Goal: Task Accomplishment & Management: Use online tool/utility

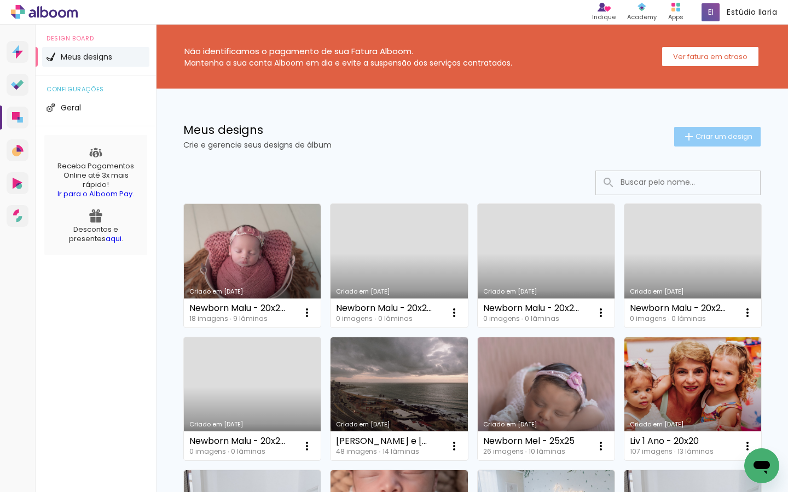
click at [708, 133] on span "Criar um design" at bounding box center [723, 136] width 57 height 7
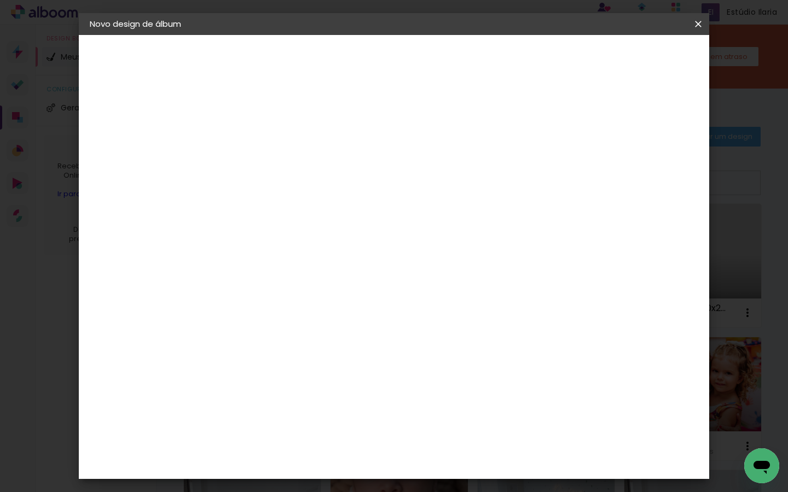
click at [269, 151] on input at bounding box center [269, 146] width 0 height 17
click at [269, 145] on input "Marina e Cecilia 25x25" at bounding box center [269, 146] width 0 height 17
type input "[PERSON_NAME] e [PERSON_NAME] - 25x25"
type paper-input "[PERSON_NAME] e [PERSON_NAME] - 25x25"
click at [0, 0] on slot "Avançar" at bounding box center [0, 0] width 0 height 0
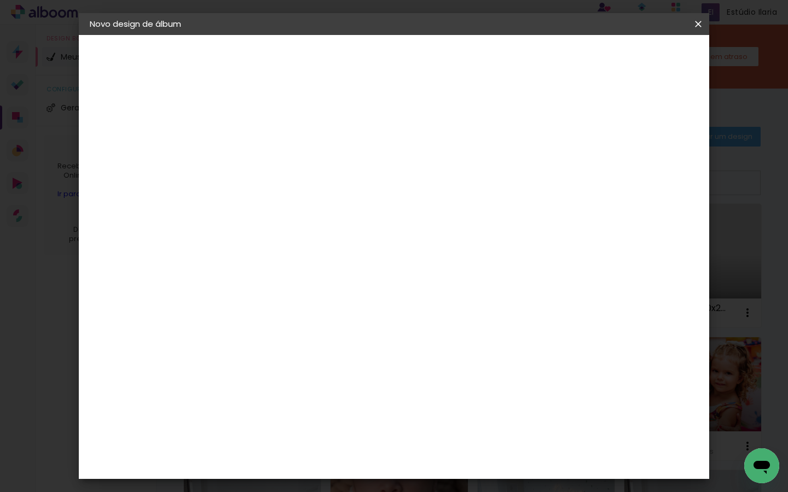
scroll to position [461, 0]
click at [308, 361] on div "Conceitual Álbuns" at bounding box center [284, 370] width 46 height 18
click at [0, 0] on slot "Avançar" at bounding box center [0, 0] width 0 height 0
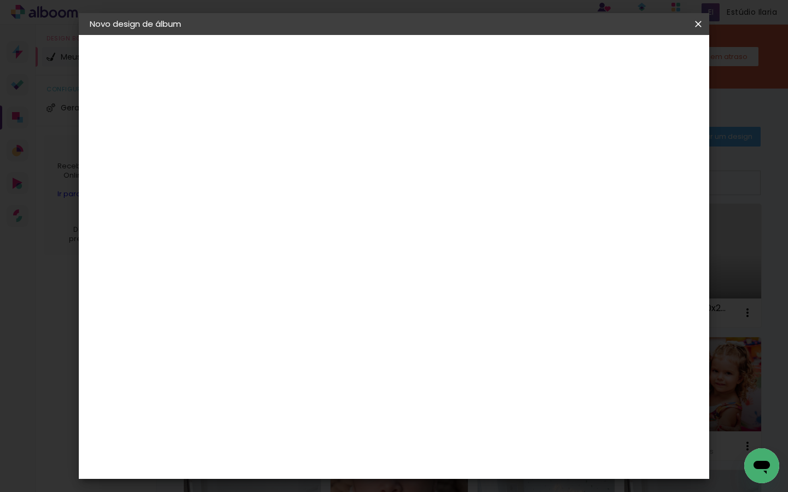
click at [342, 400] on span "25 × 25" at bounding box center [317, 414] width 51 height 29
click at [0, 0] on slot "Avançar" at bounding box center [0, 0] width 0 height 0
click at [638, 56] on span "Iniciar design" at bounding box center [613, 58] width 50 height 8
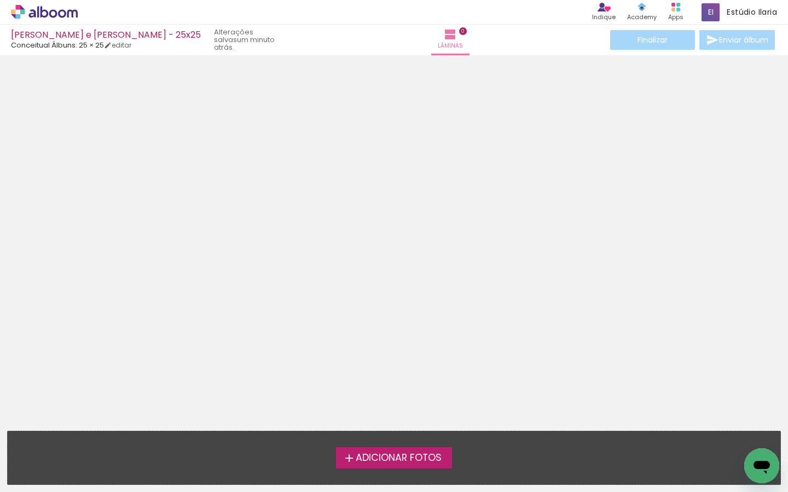
click at [530, 354] on div at bounding box center [394, 239] width 788 height 361
click at [407, 457] on span "Adicionar Fotos" at bounding box center [399, 458] width 86 height 10
click at [0, 0] on input "file" at bounding box center [0, 0] width 0 height 0
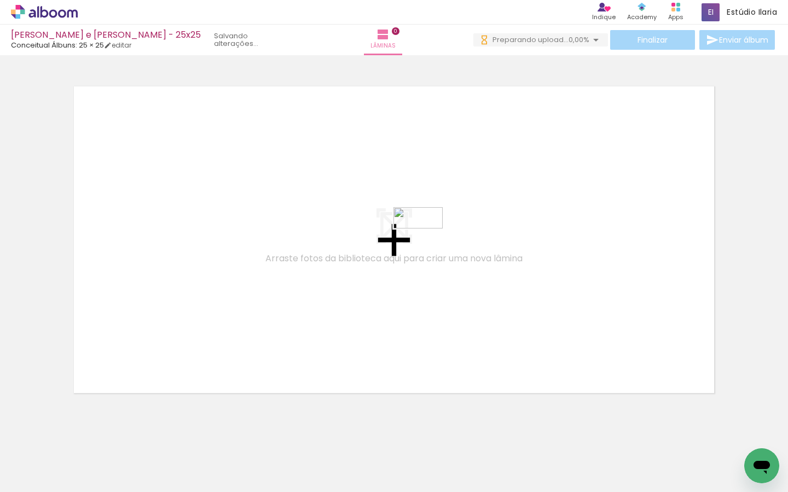
drag, startPoint x: 162, startPoint y: 462, endPoint x: 426, endPoint y: 240, distance: 344.8
click at [426, 240] on quentale-workspace at bounding box center [394, 246] width 788 height 492
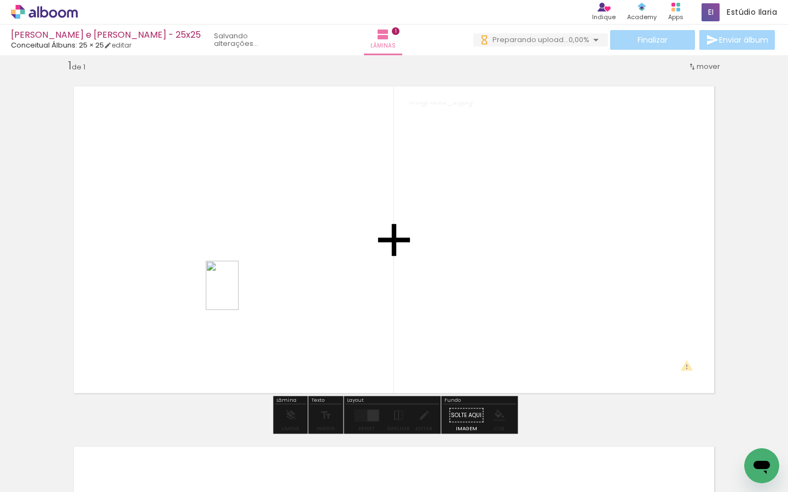
drag, startPoint x: 304, startPoint y: 471, endPoint x: 238, endPoint y: 294, distance: 189.3
click at [238, 294] on quentale-workspace at bounding box center [394, 246] width 788 height 492
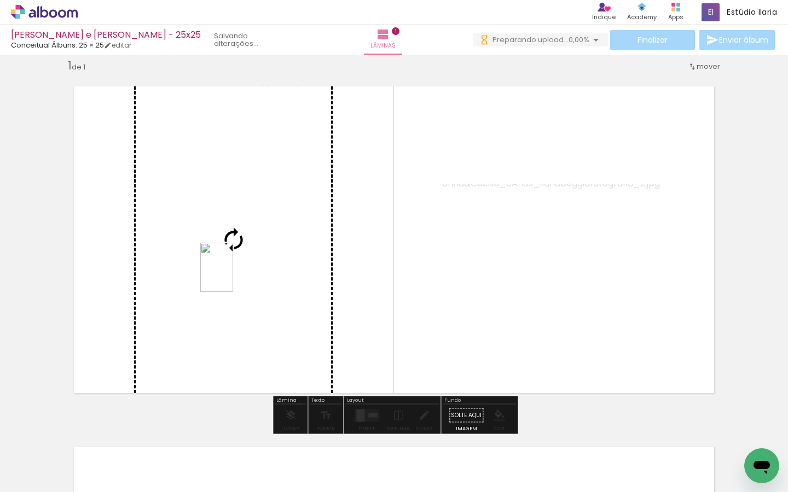
drag, startPoint x: 474, startPoint y: 461, endPoint x: 233, endPoint y: 276, distance: 303.9
click at [233, 276] on quentale-workspace at bounding box center [394, 246] width 788 height 492
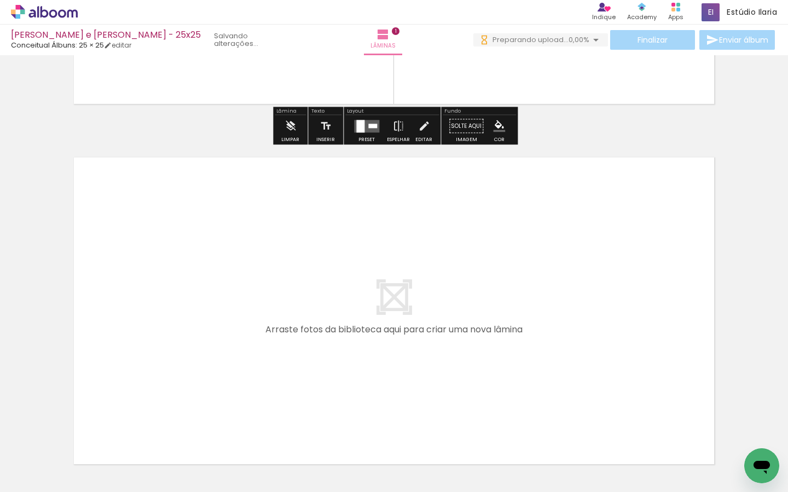
scroll to position [304, 0]
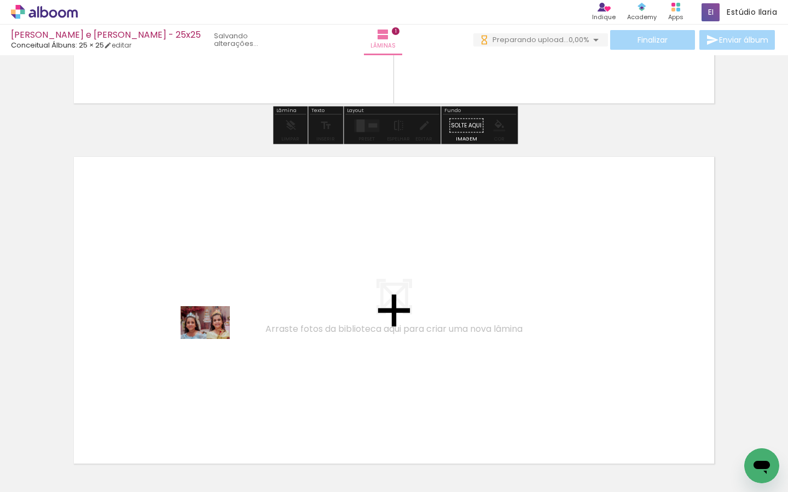
drag, startPoint x: 109, startPoint y: 460, endPoint x: 213, endPoint y: 339, distance: 159.4
click at [213, 339] on quentale-workspace at bounding box center [394, 246] width 788 height 492
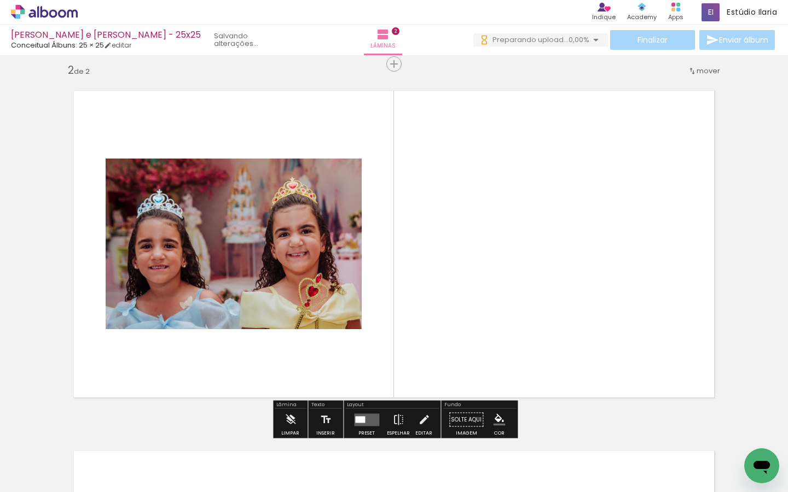
scroll to position [374, 0]
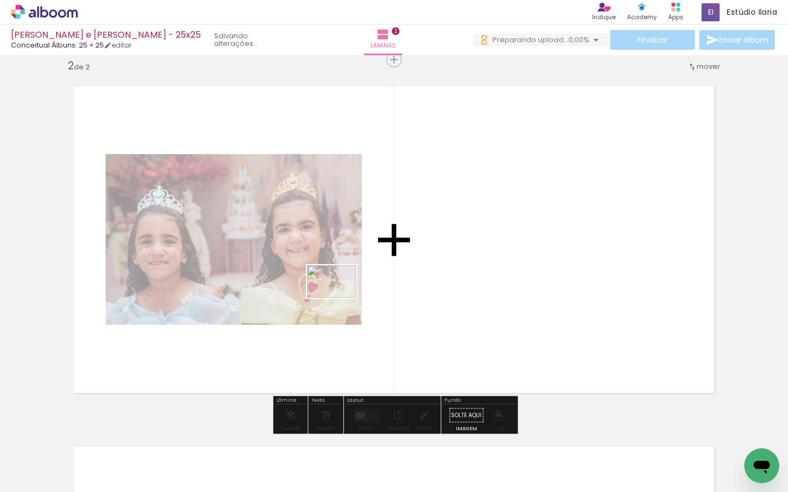
drag, startPoint x: 252, startPoint y: 451, endPoint x: 340, endPoint y: 298, distance: 176.4
click at [340, 298] on quentale-workspace at bounding box center [394, 246] width 788 height 492
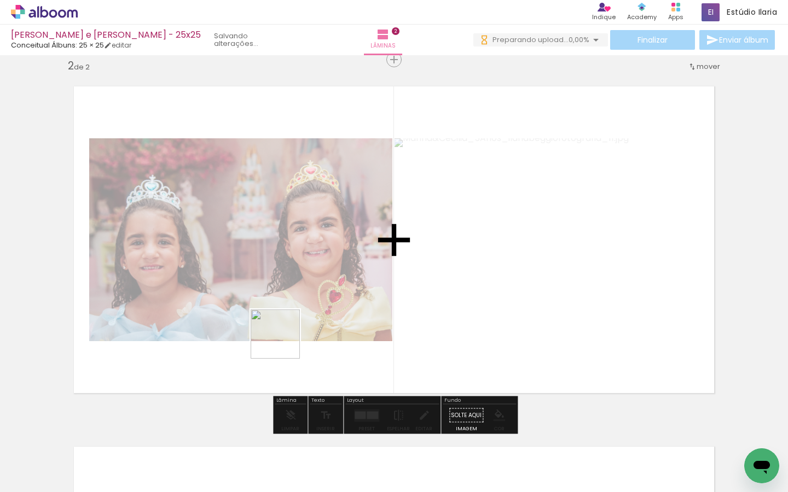
drag, startPoint x: 300, startPoint y: 456, endPoint x: 283, endPoint y: 342, distance: 114.4
click at [283, 342] on quentale-workspace at bounding box center [394, 246] width 788 height 492
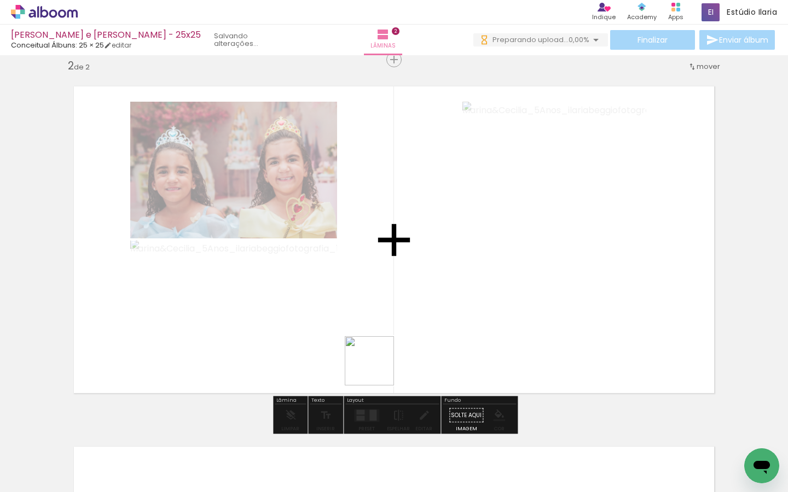
drag, startPoint x: 357, startPoint y: 468, endPoint x: 378, endPoint y: 355, distance: 115.1
click at [378, 355] on quentale-workspace at bounding box center [394, 246] width 788 height 492
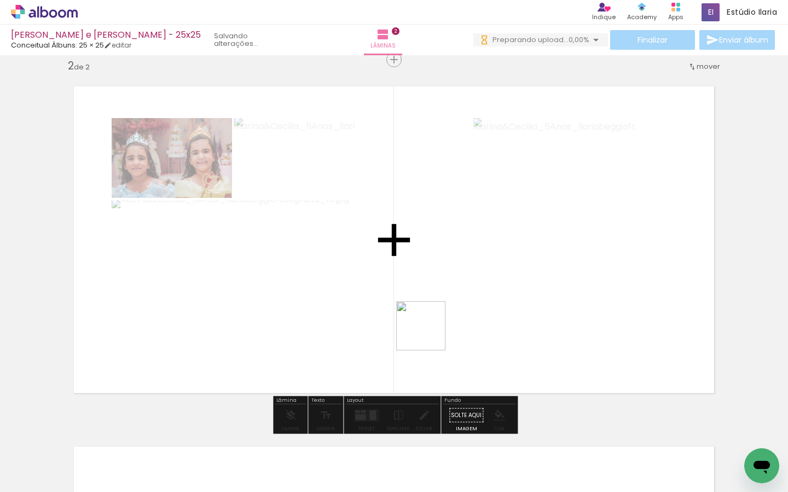
drag, startPoint x: 429, startPoint y: 463, endPoint x: 429, endPoint y: 284, distance: 178.9
click at [429, 284] on quentale-workspace at bounding box center [394, 246] width 788 height 492
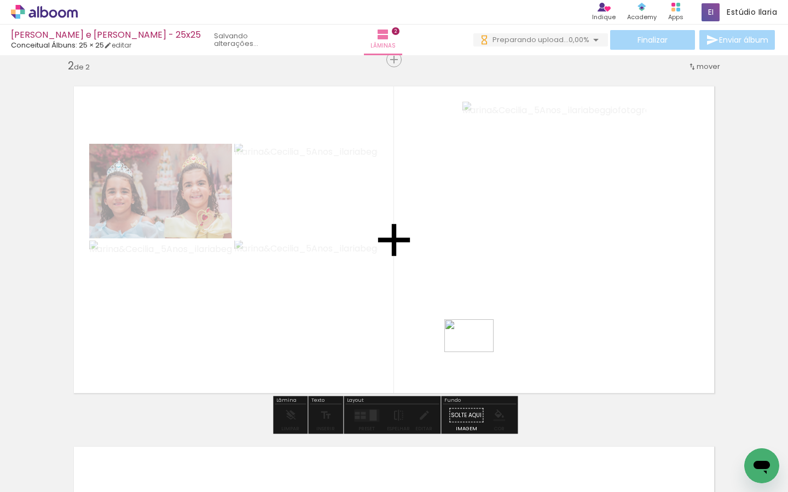
drag, startPoint x: 561, startPoint y: 477, endPoint x: 477, endPoint y: 352, distance: 150.5
click at [477, 352] on quentale-workspace at bounding box center [394, 246] width 788 height 492
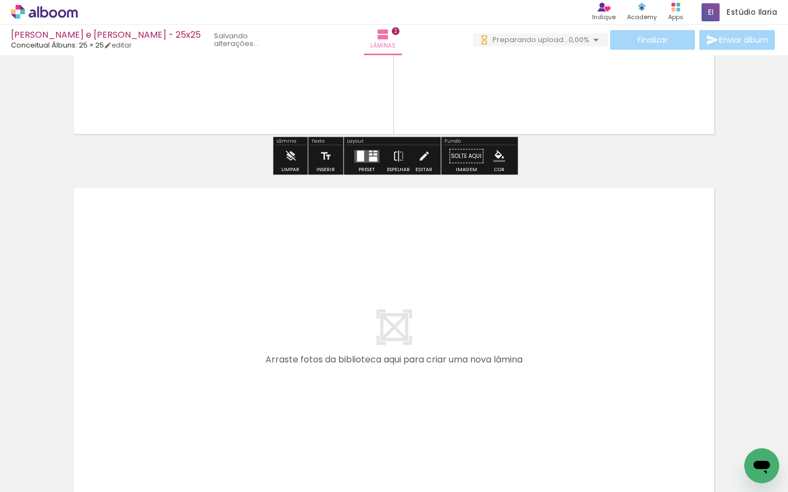
scroll to position [637, 0]
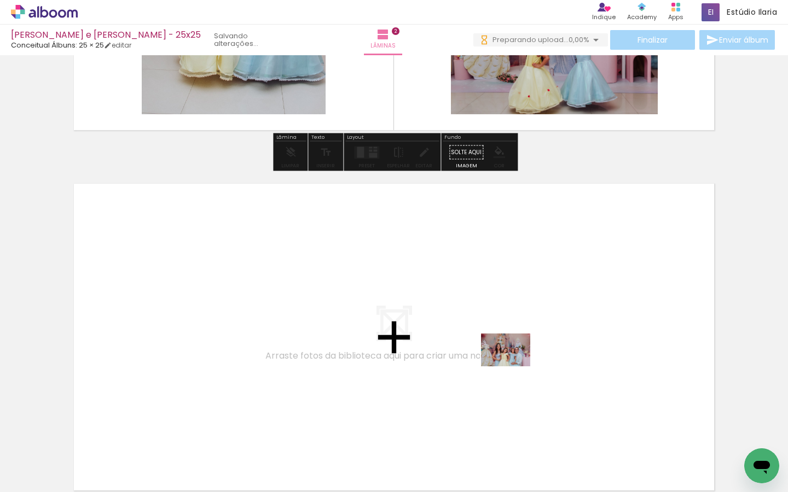
drag, startPoint x: 612, startPoint y: 457, endPoint x: 514, endPoint y: 366, distance: 133.2
click at [514, 366] on quentale-workspace at bounding box center [394, 246] width 788 height 492
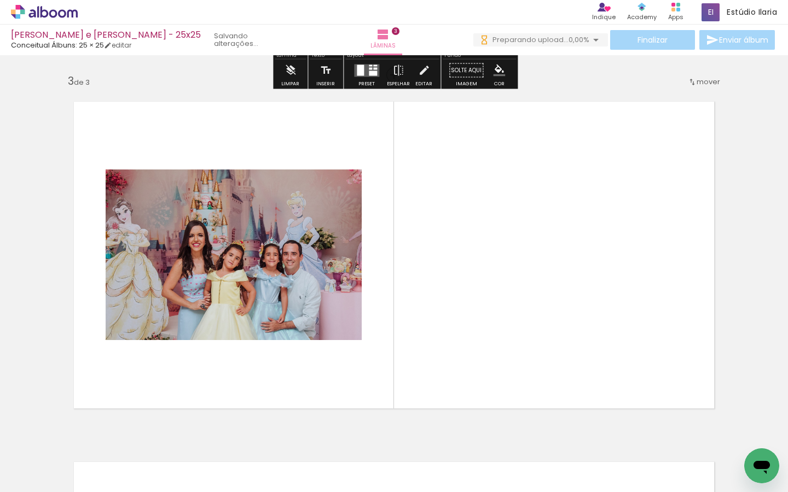
scroll to position [735, 0]
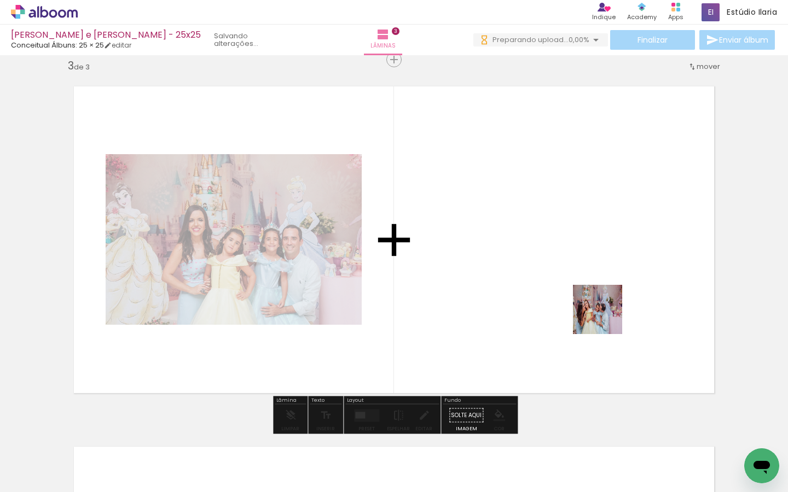
drag, startPoint x: 662, startPoint y: 464, endPoint x: 595, endPoint y: 295, distance: 182.4
click at [595, 295] on quentale-workspace at bounding box center [394, 246] width 788 height 492
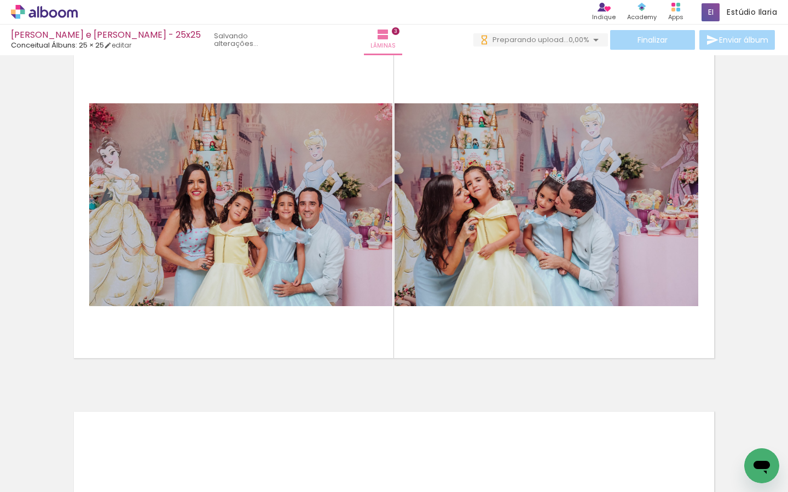
scroll to position [768, 0]
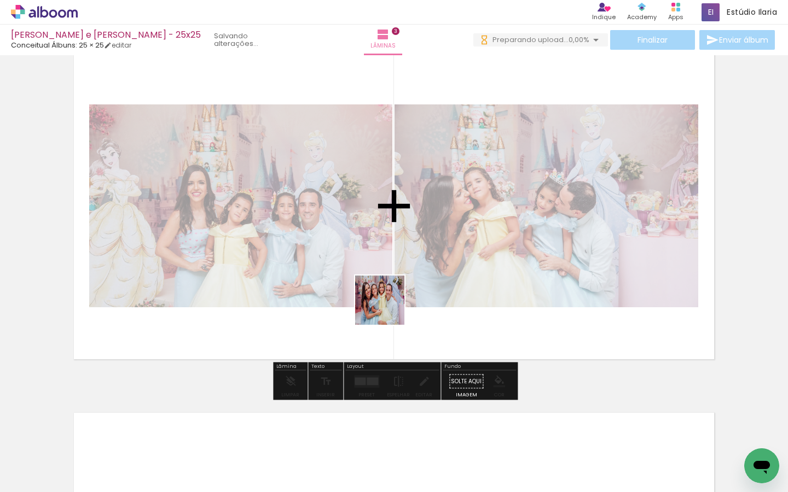
drag, startPoint x: 386, startPoint y: 457, endPoint x: 386, endPoint y: 295, distance: 161.9
click at [386, 295] on quentale-workspace at bounding box center [394, 246] width 788 height 492
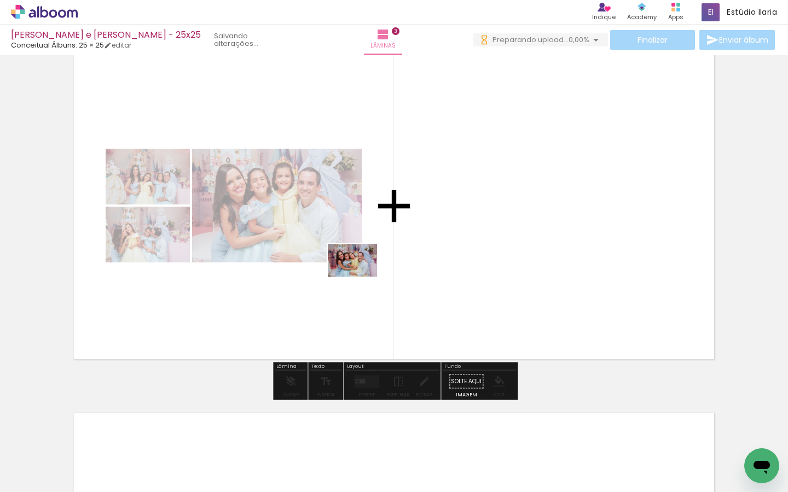
drag, startPoint x: 347, startPoint y: 460, endPoint x: 360, endPoint y: 277, distance: 183.7
click at [360, 277] on quentale-workspace at bounding box center [394, 246] width 788 height 492
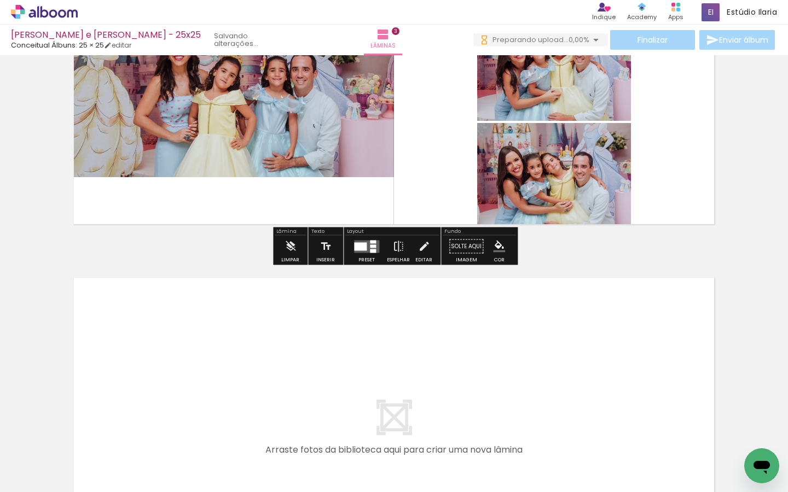
scroll to position [974, 0]
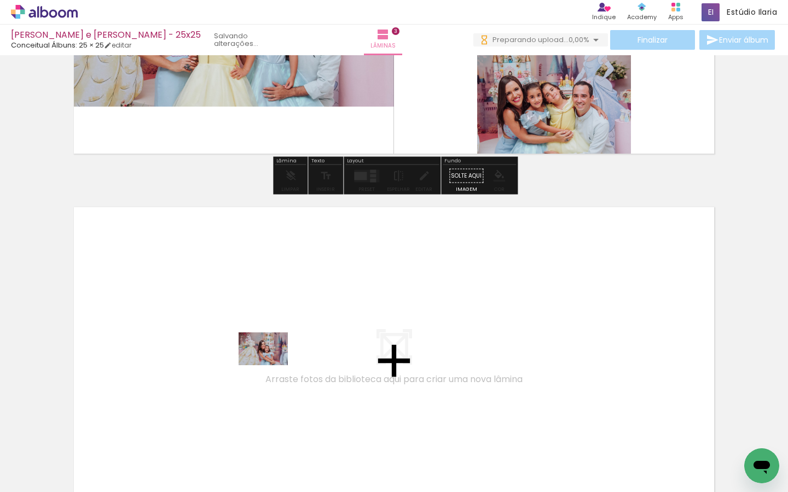
drag, startPoint x: 284, startPoint y: 456, endPoint x: 271, endPoint y: 365, distance: 91.2
click at [271, 365] on quentale-workspace at bounding box center [394, 246] width 788 height 492
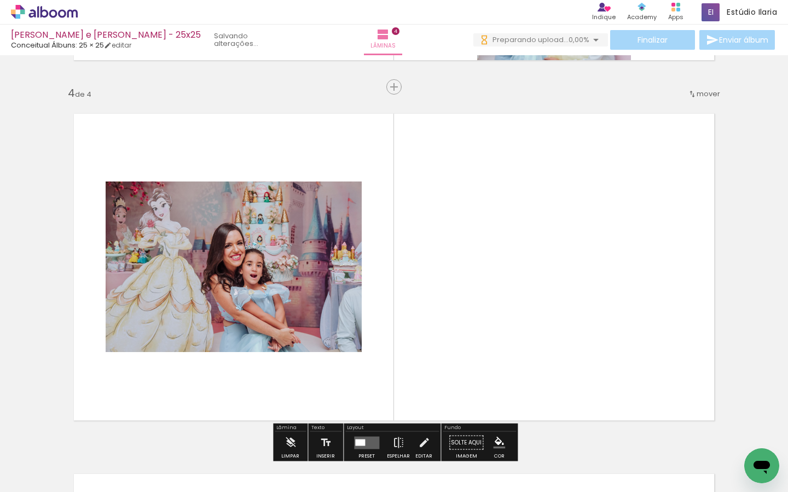
scroll to position [1095, 0]
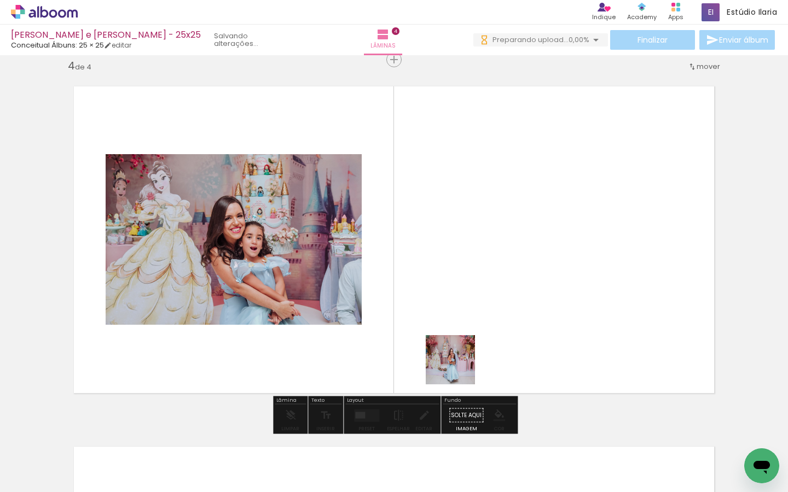
drag, startPoint x: 463, startPoint y: 470, endPoint x: 458, endPoint y: 297, distance: 173.5
click at [458, 297] on quentale-workspace at bounding box center [394, 246] width 788 height 492
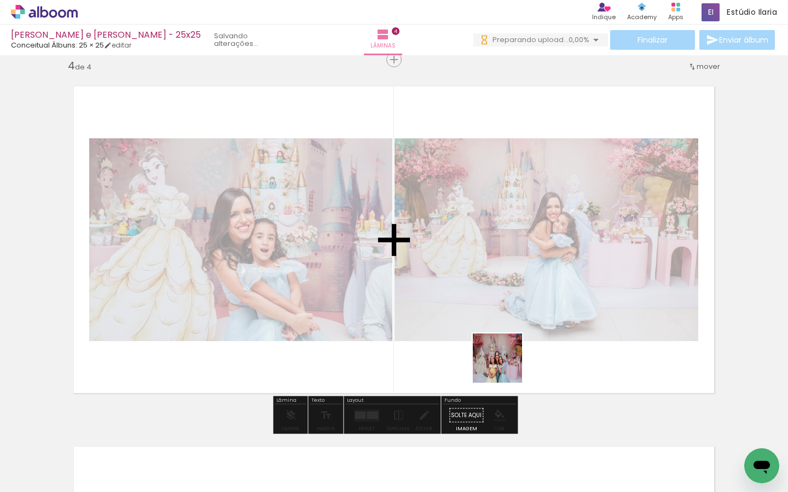
drag, startPoint x: 521, startPoint y: 457, endPoint x: 495, endPoint y: 307, distance: 152.1
click at [495, 307] on quentale-workspace at bounding box center [394, 246] width 788 height 492
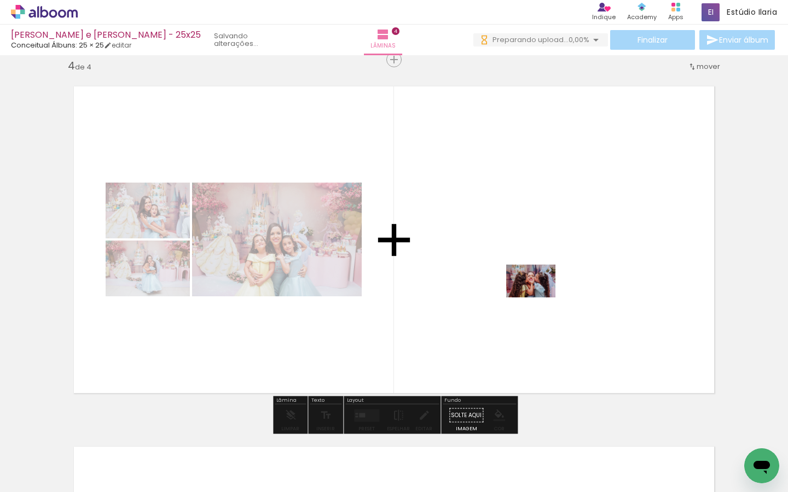
drag, startPoint x: 578, startPoint y: 457, endPoint x: 539, endPoint y: 298, distance: 164.5
click at [539, 298] on quentale-workspace at bounding box center [394, 246] width 788 height 492
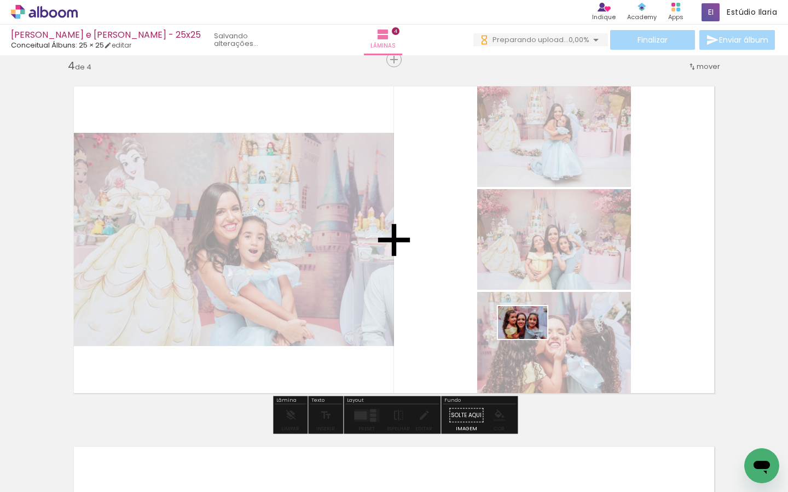
drag, startPoint x: 640, startPoint y: 475, endPoint x: 531, endPoint y: 339, distance: 174.3
click at [531, 339] on quentale-workspace at bounding box center [394, 246] width 788 height 492
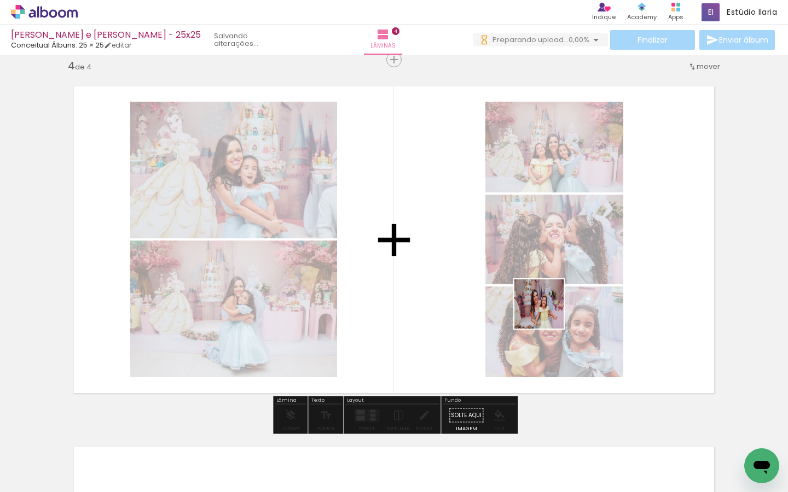
drag, startPoint x: 706, startPoint y: 460, endPoint x: 542, endPoint y: 309, distance: 223.0
click at [542, 309] on quentale-workspace at bounding box center [394, 246] width 788 height 492
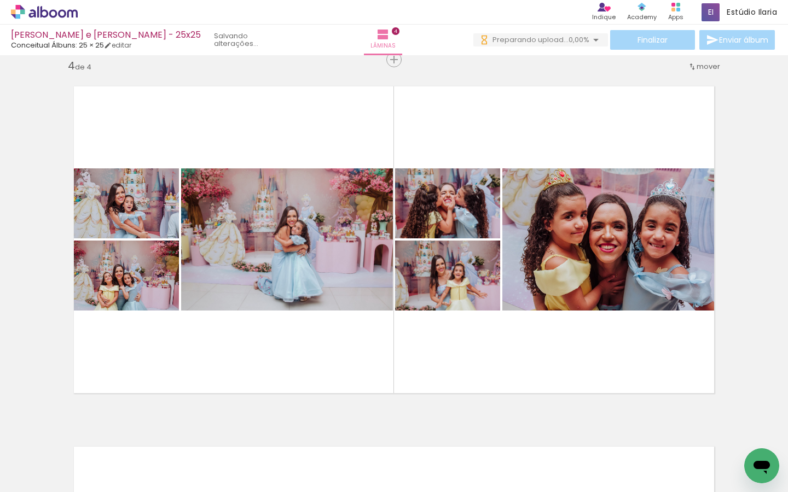
scroll to position [0, 843]
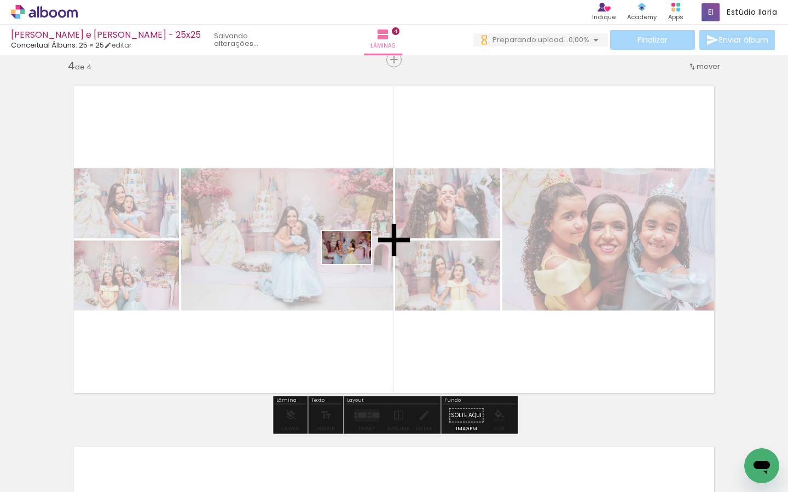
drag, startPoint x: 368, startPoint y: 466, endPoint x: 354, endPoint y: 264, distance: 202.3
click at [354, 264] on quentale-workspace at bounding box center [394, 246] width 788 height 492
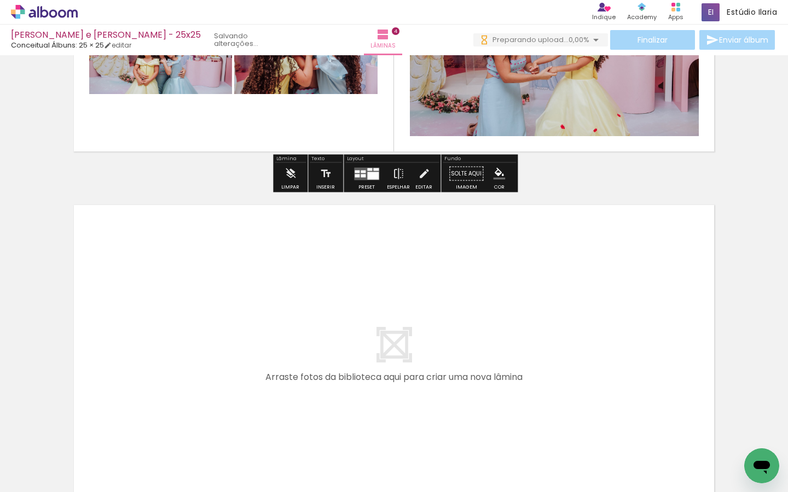
scroll to position [1341, 0]
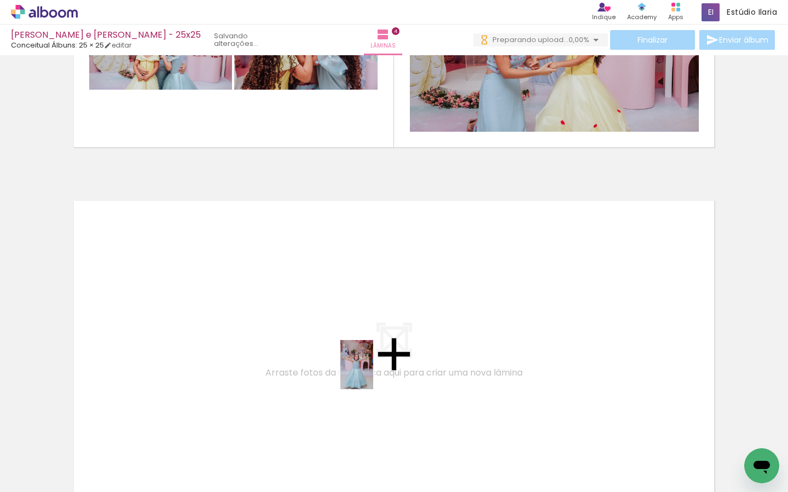
drag, startPoint x: 436, startPoint y: 463, endPoint x: 360, endPoint y: 365, distance: 124.3
click at [360, 365] on quentale-workspace at bounding box center [394, 246] width 788 height 492
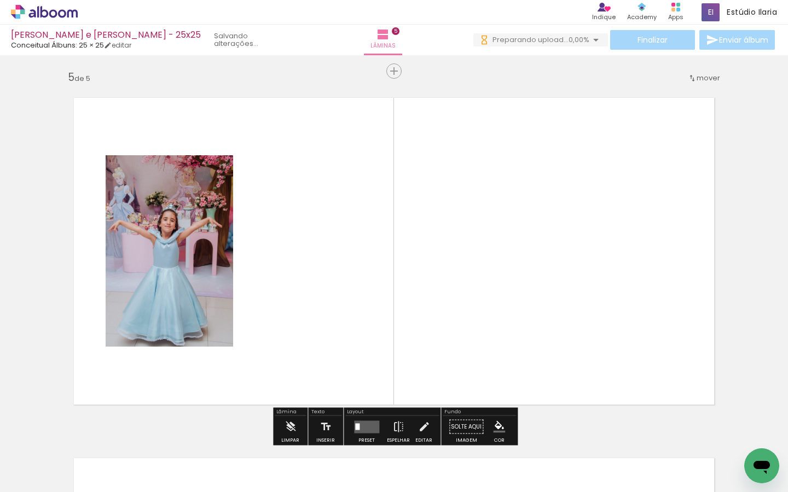
scroll to position [1455, 0]
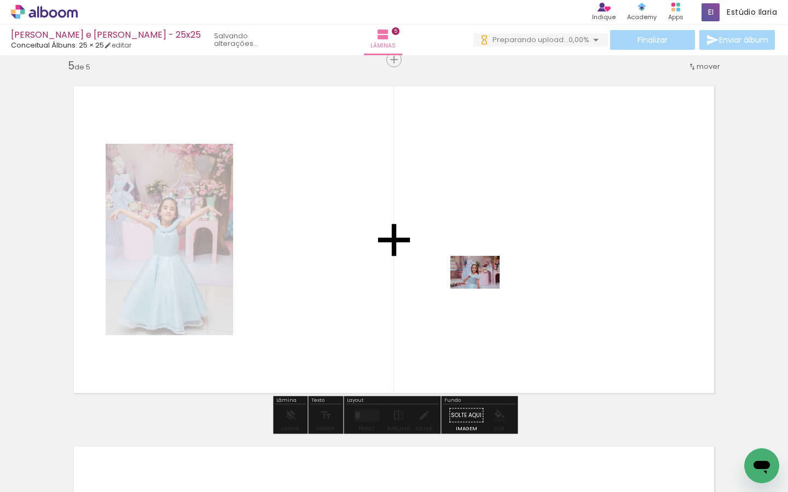
drag, startPoint x: 492, startPoint y: 473, endPoint x: 485, endPoint y: 282, distance: 191.6
click at [485, 282] on quentale-workspace at bounding box center [394, 246] width 788 height 492
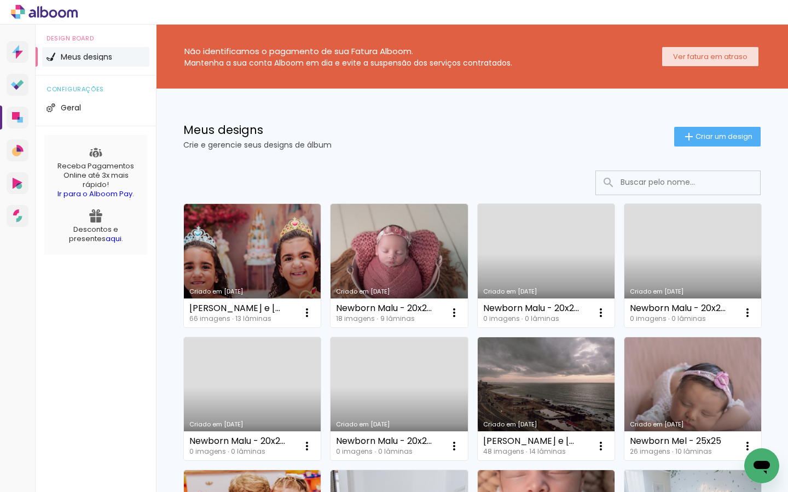
click at [0, 0] on slot "Ver fatura em atraso" at bounding box center [0, 0] width 0 height 0
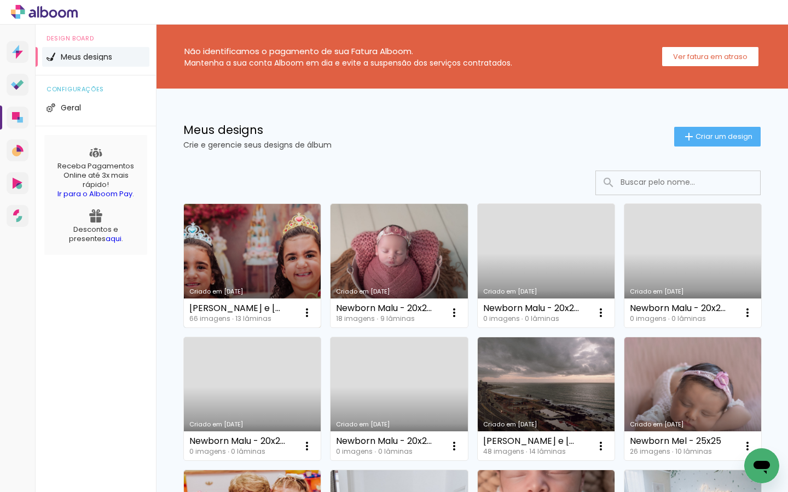
click at [286, 265] on link "Criado em [DATE]" at bounding box center [252, 266] width 137 height 124
click at [251, 252] on link "Criado em 10/10/25" at bounding box center [252, 266] width 137 height 124
